Goal: Transaction & Acquisition: Purchase product/service

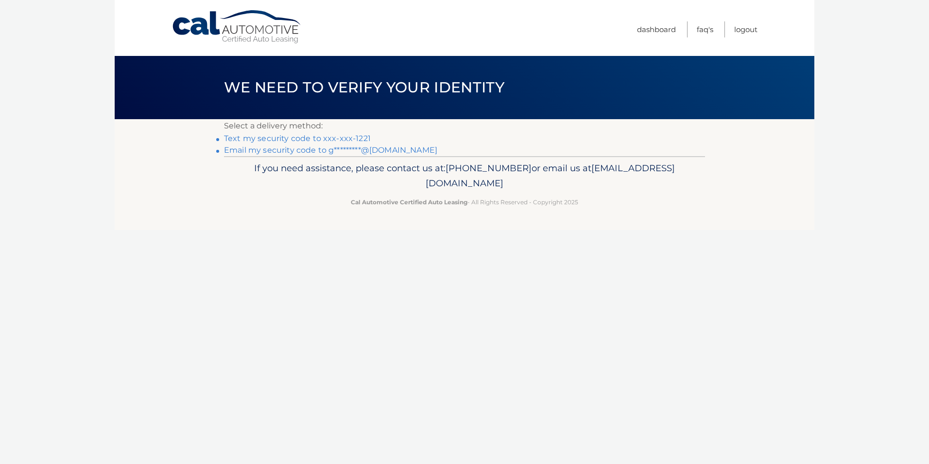
click at [270, 139] on link "Text my security code to xxx-xxx-1221" at bounding box center [297, 138] width 147 height 9
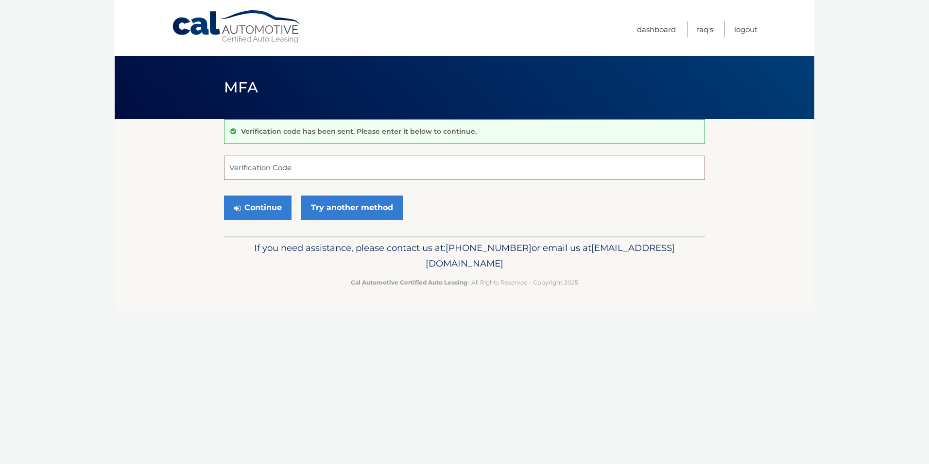
click at [285, 165] on input "Verification Code" at bounding box center [464, 168] width 481 height 24
type input "688518"
click at [264, 205] on button "Continue" at bounding box center [258, 207] width 68 height 24
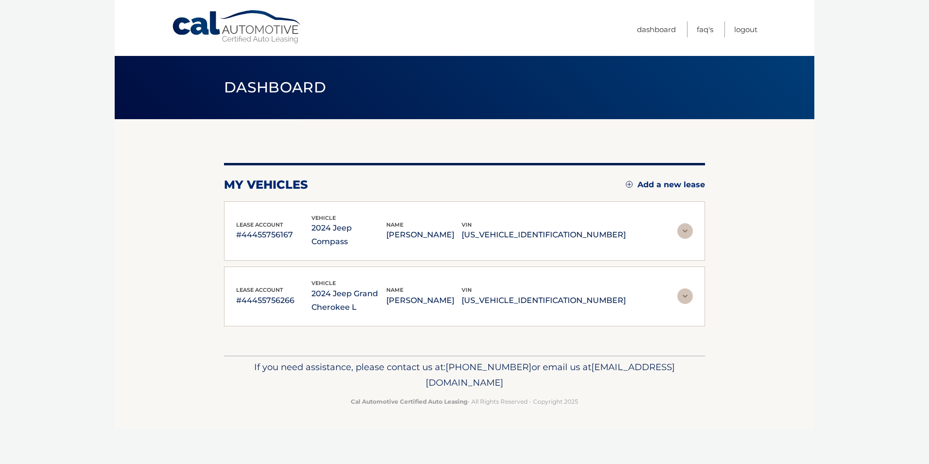
click at [686, 223] on img at bounding box center [686, 231] width 16 height 16
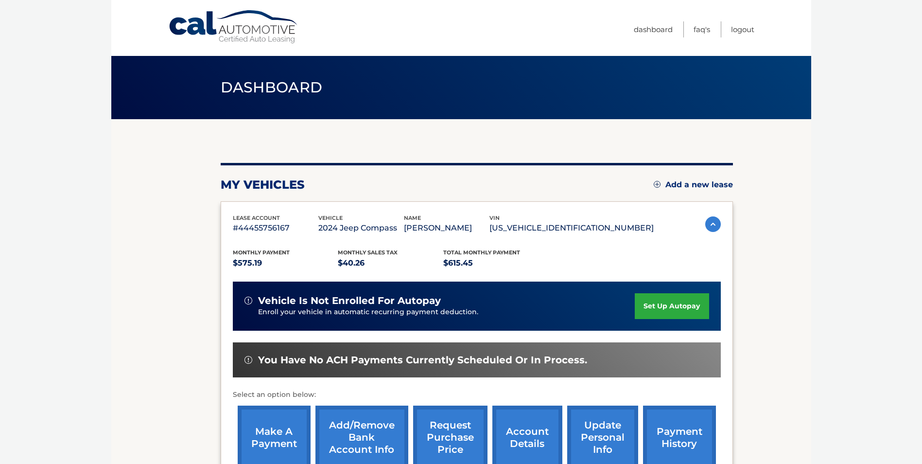
click at [266, 433] on link "make a payment" at bounding box center [274, 437] width 73 height 64
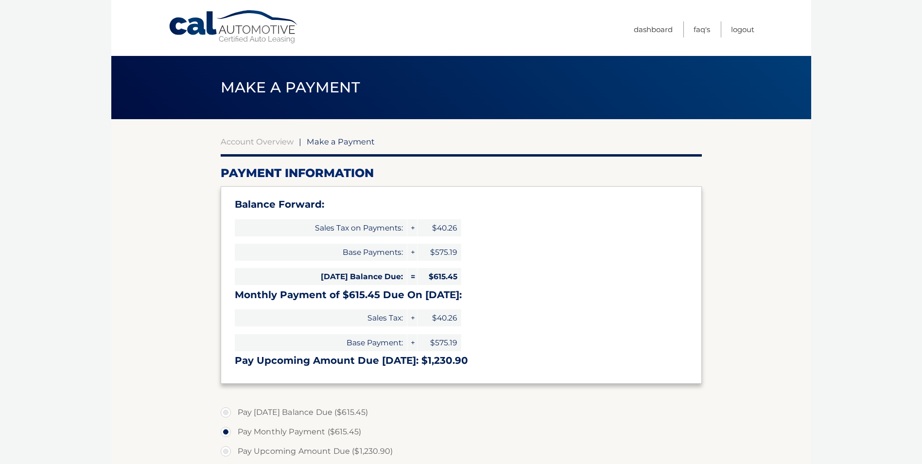
select select "N2M4NTY0YTMtZDQ2Zi00MGJhLWI4NmQtOWMyODY0NWFiOTE2"
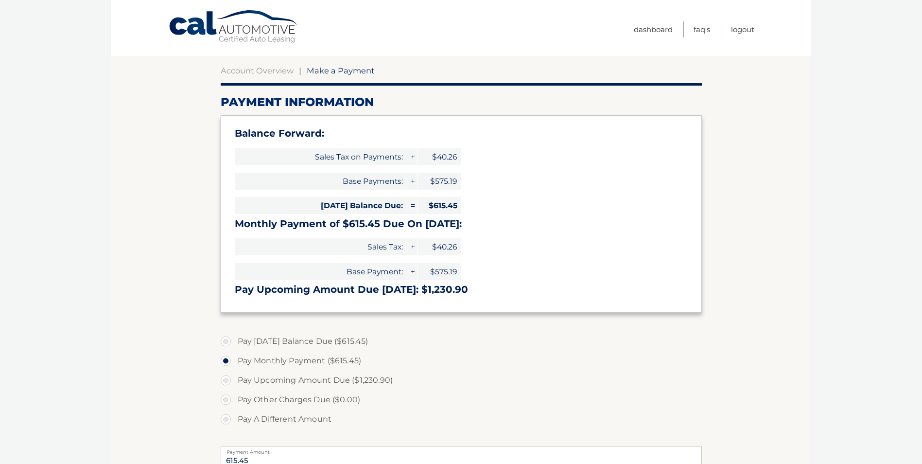
scroll to position [97, 0]
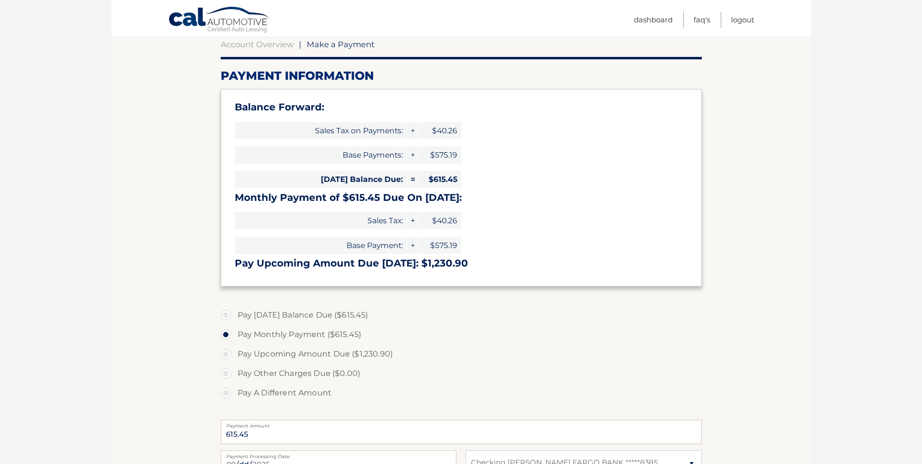
click at [337, 334] on label "Pay Monthly Payment ($615.45)" at bounding box center [461, 334] width 481 height 19
click at [234, 334] on input "Pay Monthly Payment ($615.45)" at bounding box center [230, 333] width 10 height 16
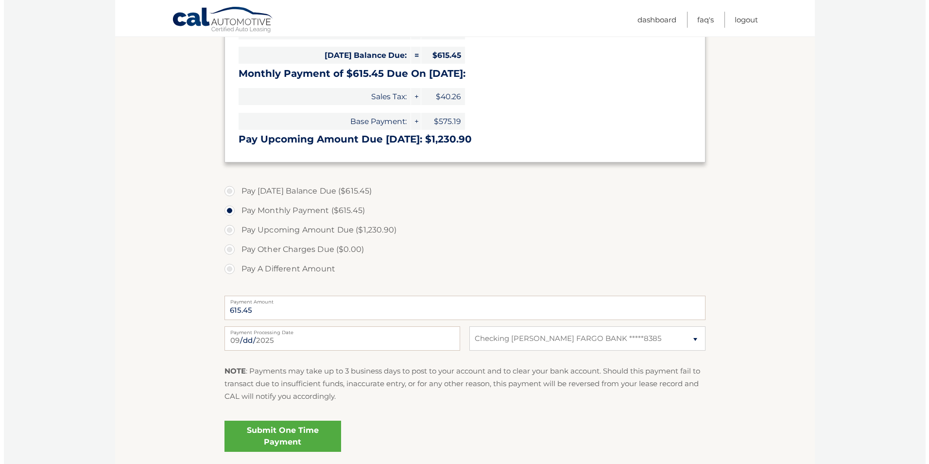
scroll to position [243, 0]
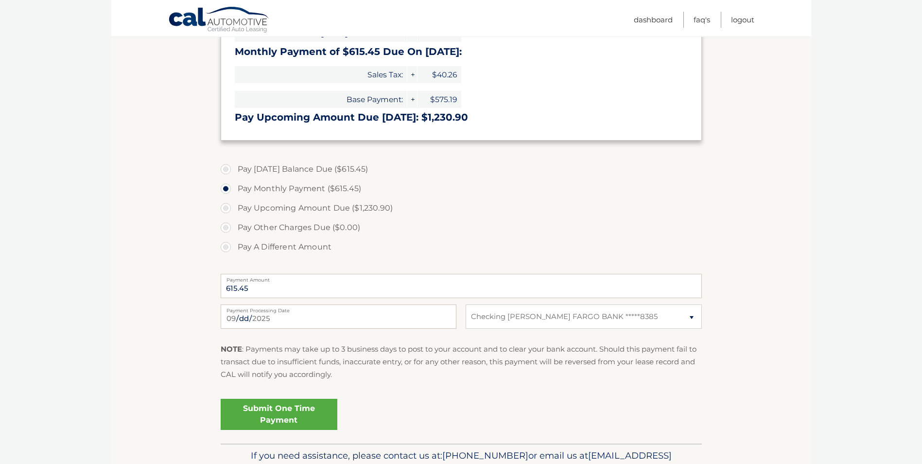
click at [294, 410] on link "Submit One Time Payment" at bounding box center [279, 414] width 117 height 31
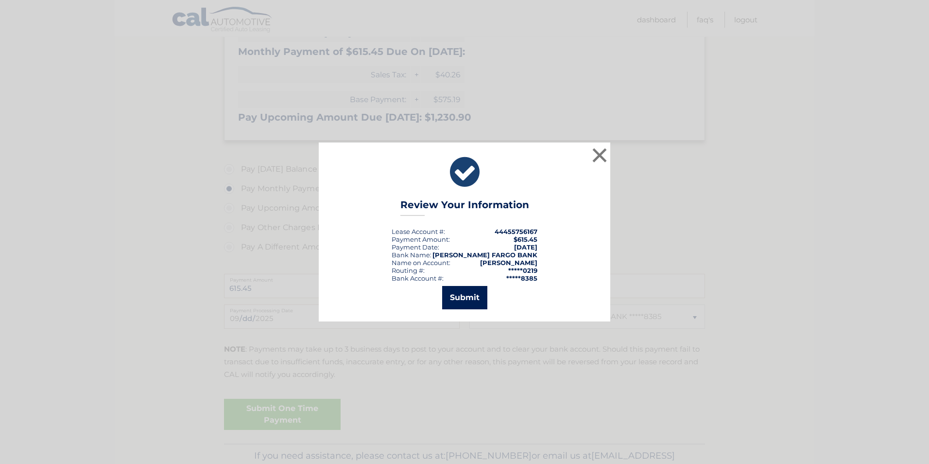
click at [468, 294] on button "Submit" at bounding box center [464, 297] width 45 height 23
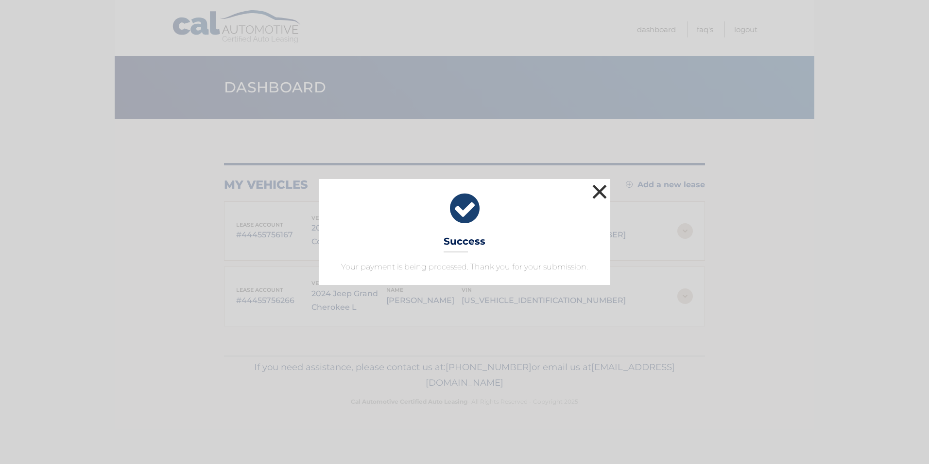
click at [599, 193] on button "×" at bounding box center [599, 191] width 19 height 19
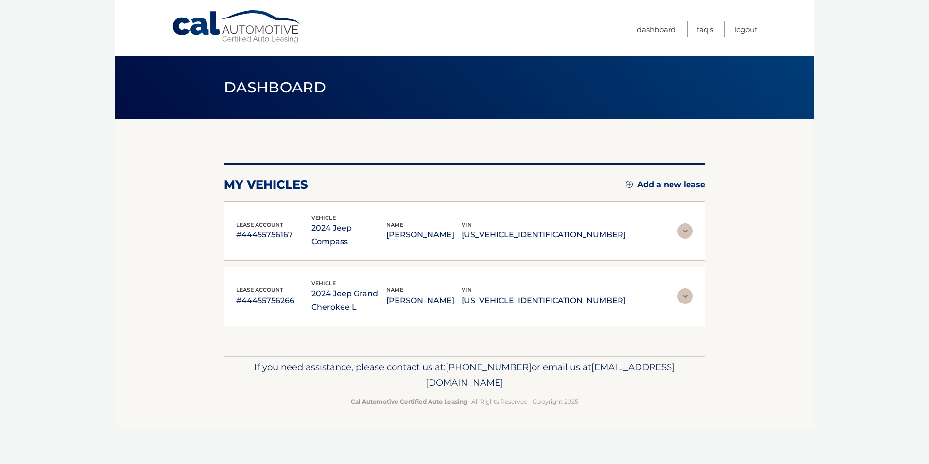
click at [686, 288] on img at bounding box center [686, 296] width 16 height 16
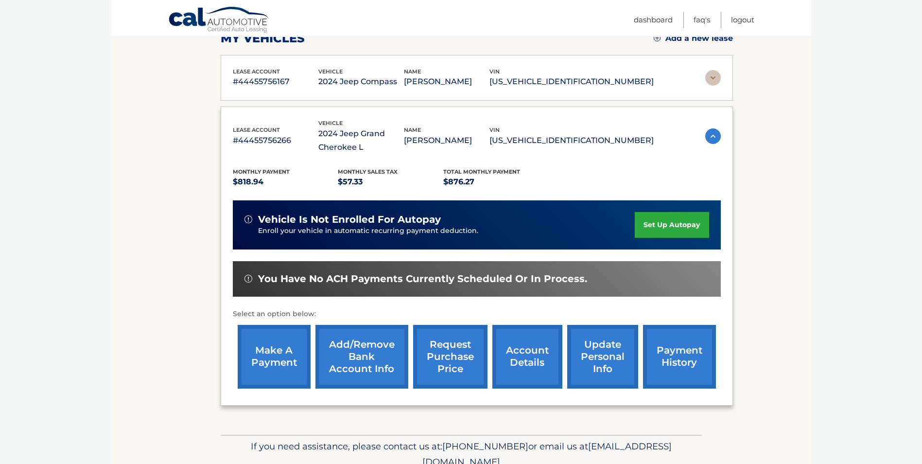
scroll to position [191, 0]
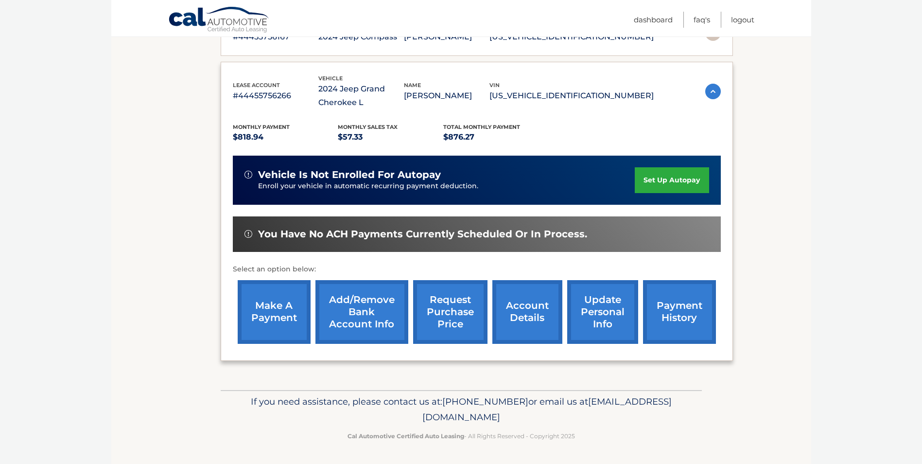
click at [294, 306] on link "make a payment" at bounding box center [274, 312] width 73 height 64
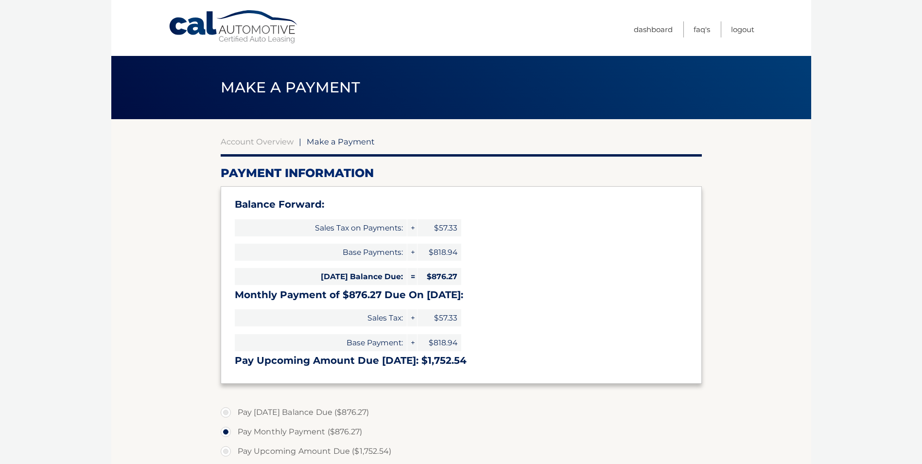
select select "ZWQ5MjdmNDYtZGUzZS00Nzc4LTg4ZGMtMDExNmQ1MGY1MGQx"
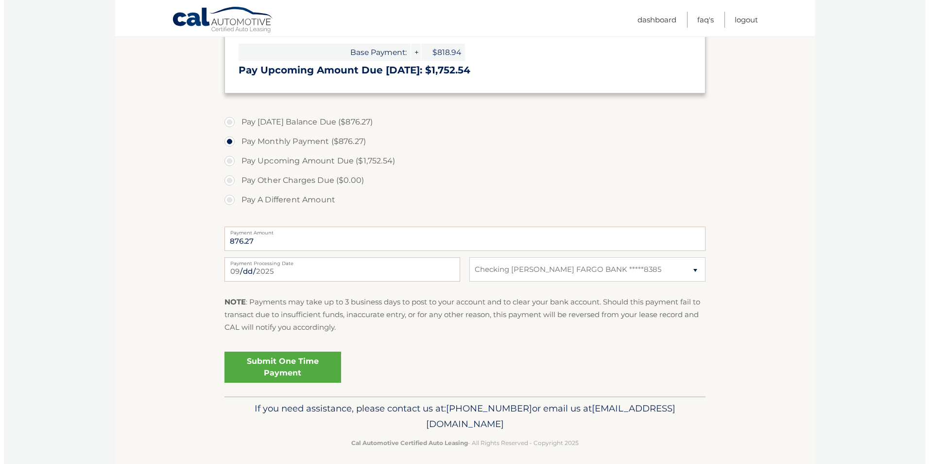
scroll to position [292, 0]
click at [286, 363] on link "Submit One Time Payment" at bounding box center [279, 365] width 117 height 31
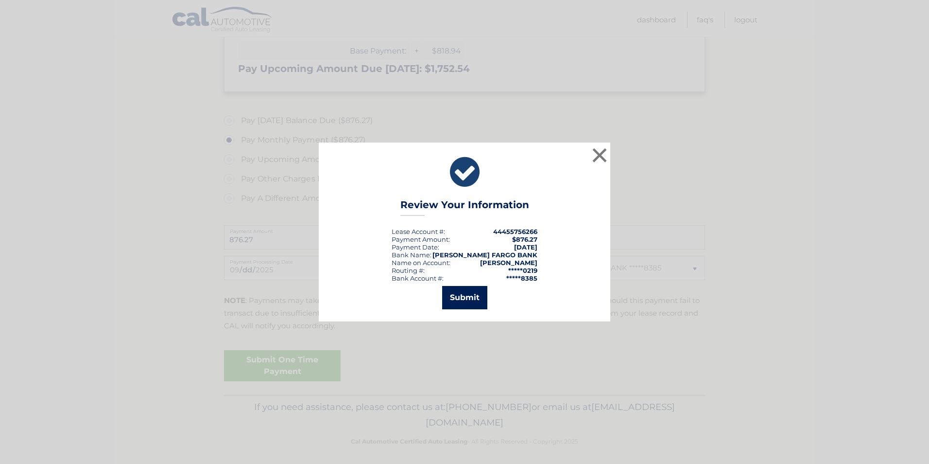
click at [459, 295] on button "Submit" at bounding box center [464, 297] width 45 height 23
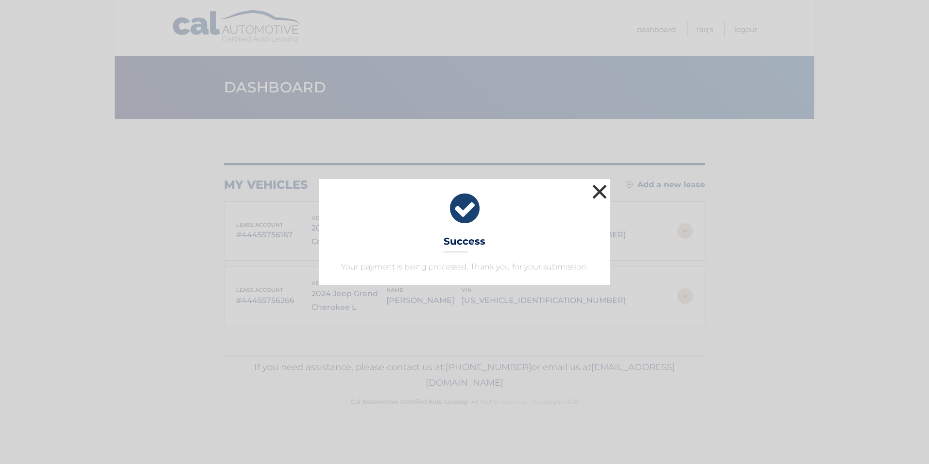
click at [603, 194] on button "×" at bounding box center [599, 191] width 19 height 19
